Goal: Task Accomplishment & Management: Manage account settings

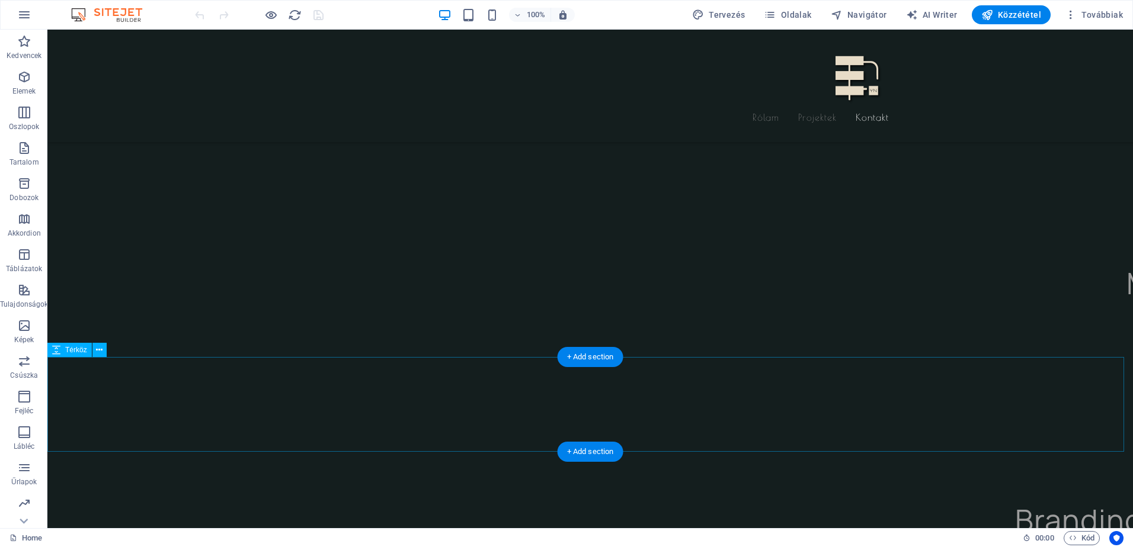
scroll to position [2902, 0]
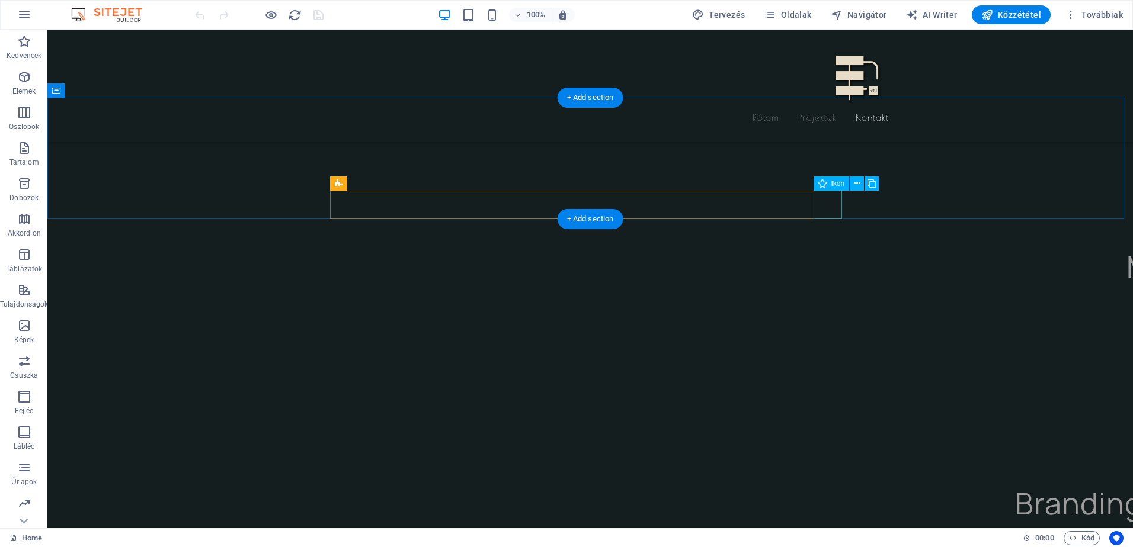
select select "xMidYMid"
select select "px"
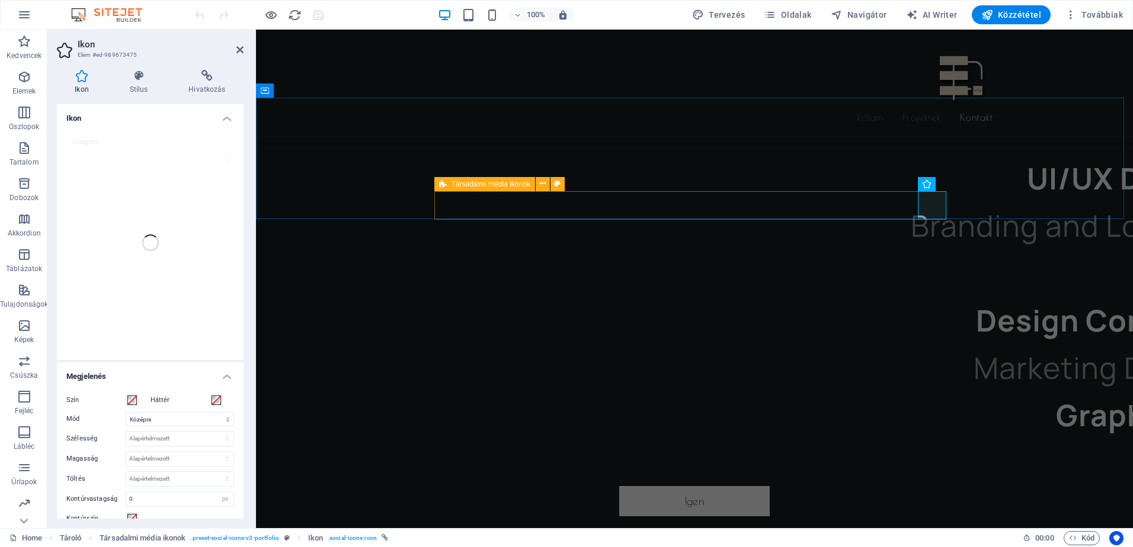
scroll to position [2828, 0]
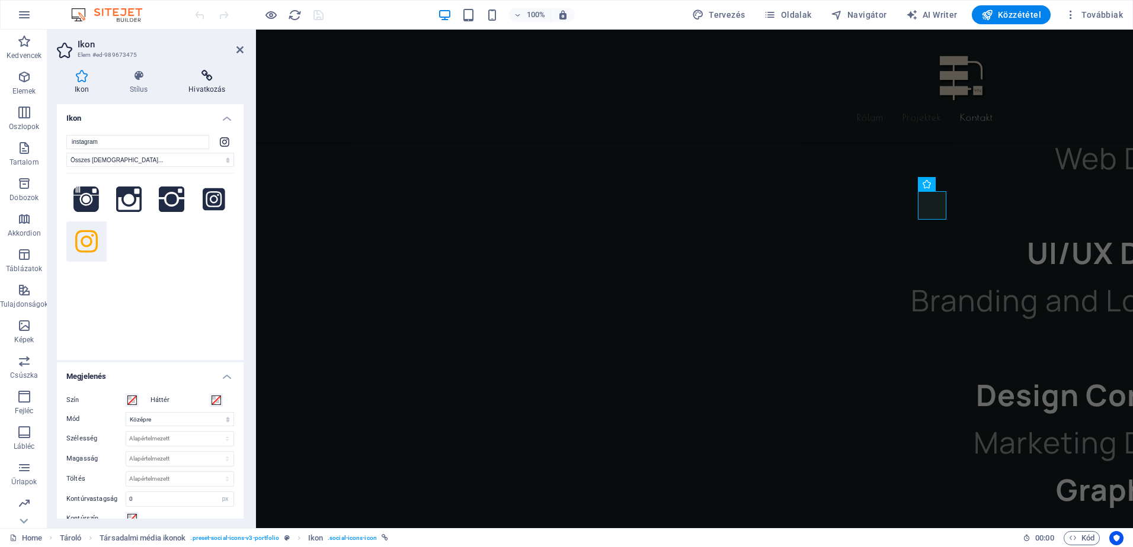
click at [194, 86] on h4 "Hivatkozás" at bounding box center [207, 82] width 73 height 25
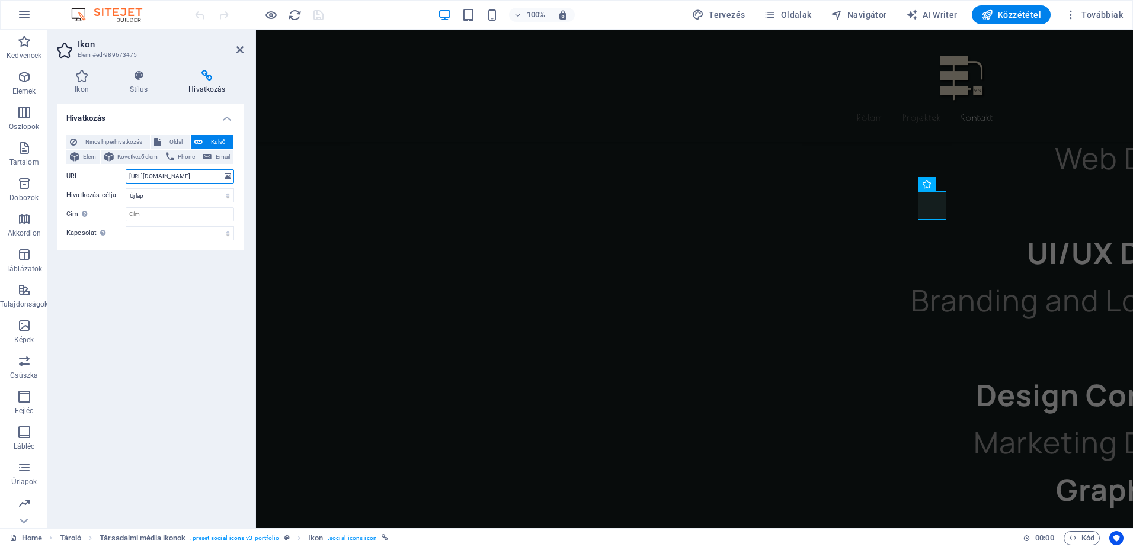
drag, startPoint x: 203, startPoint y: 178, endPoint x: 102, endPoint y: 175, distance: 100.7
click at [102, 175] on div "URL [URL][DOMAIN_NAME]" at bounding box center [150, 176] width 168 height 14
paste input "/er.yndesign/"
type input "[URL][DOMAIN_NAME][DOMAIN_NAME]"
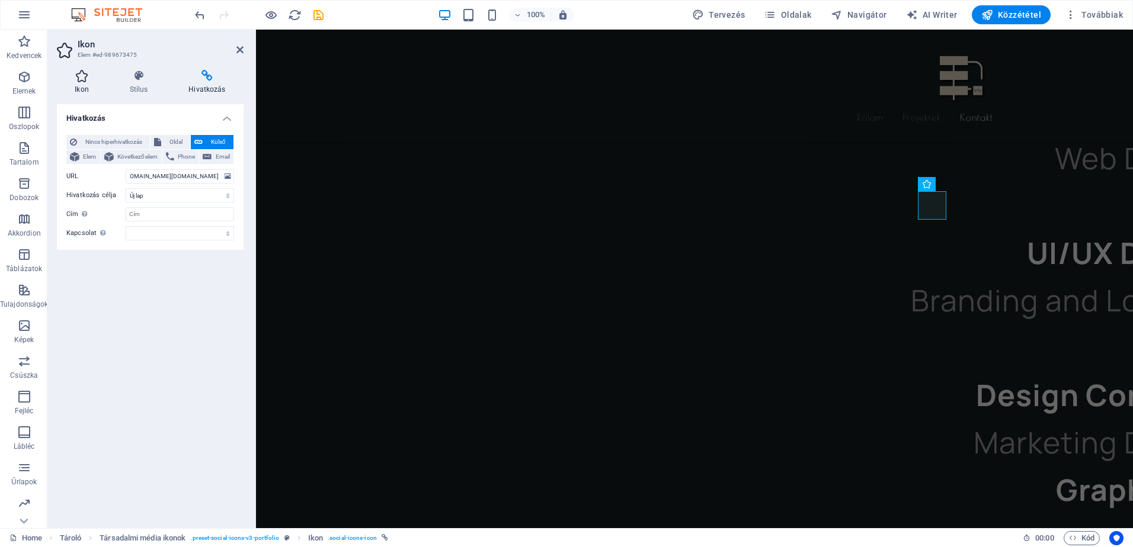
scroll to position [0, 0]
click at [79, 83] on h4 "Ikon" at bounding box center [84, 82] width 54 height 25
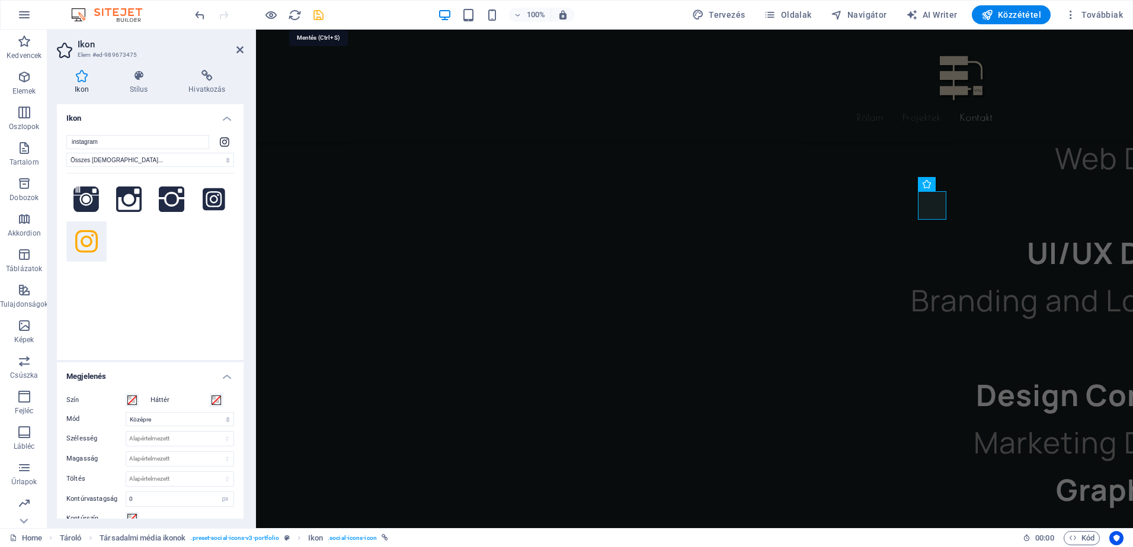
click at [318, 17] on icon "save" at bounding box center [319, 15] width 14 height 14
checkbox input "false"
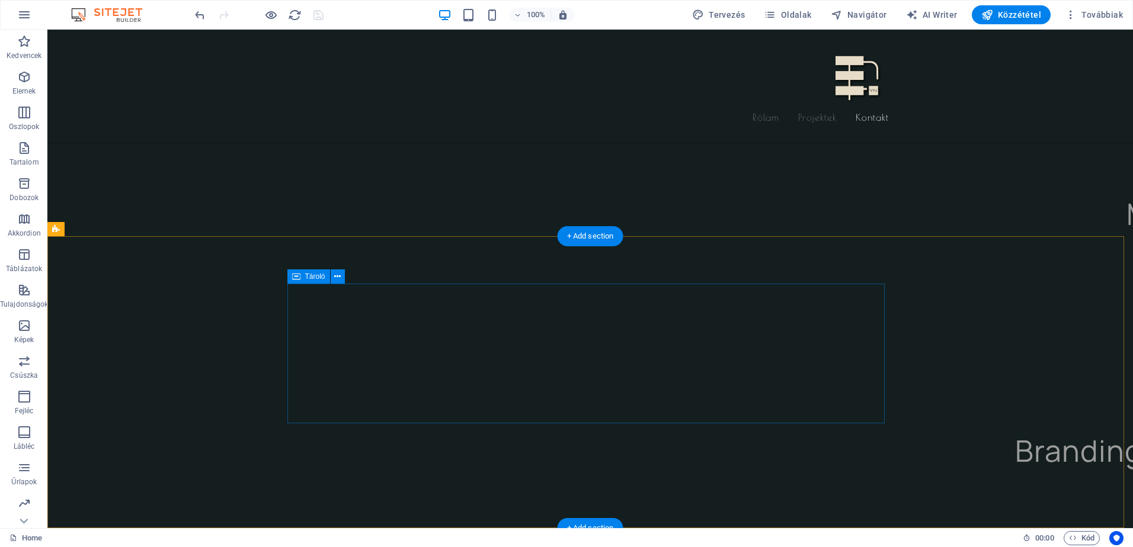
scroll to position [2980, 0]
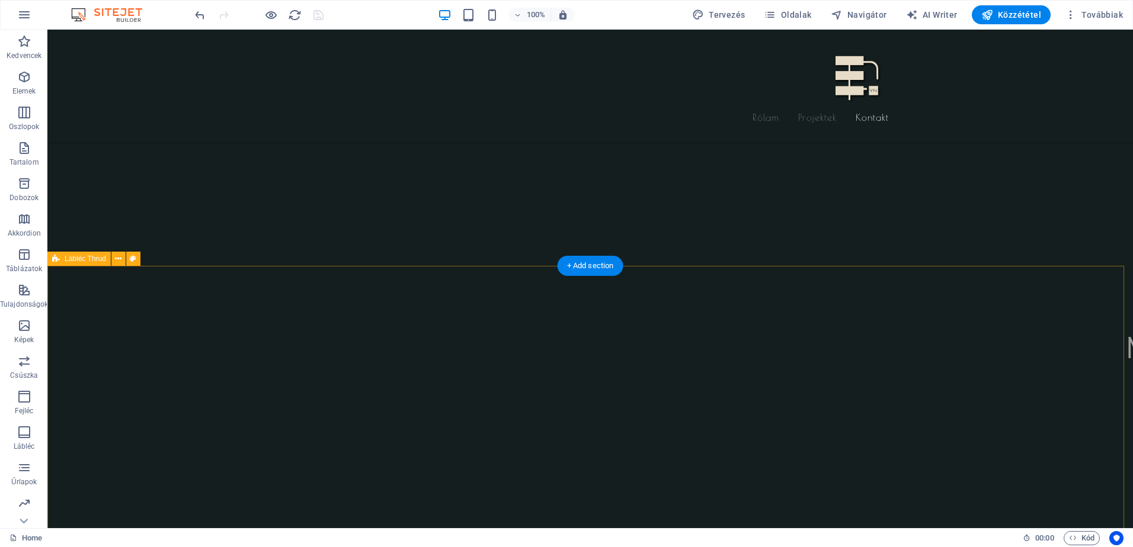
scroll to position [2703, 0]
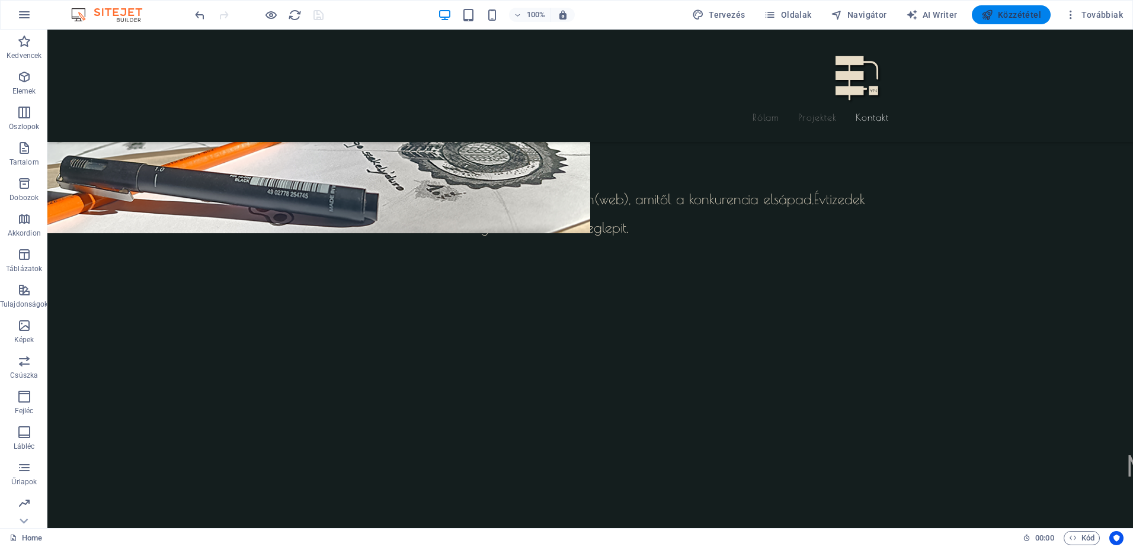
click at [993, 12] on icon "button" at bounding box center [987, 15] width 12 height 12
